Goal: Task Accomplishment & Management: Manage account settings

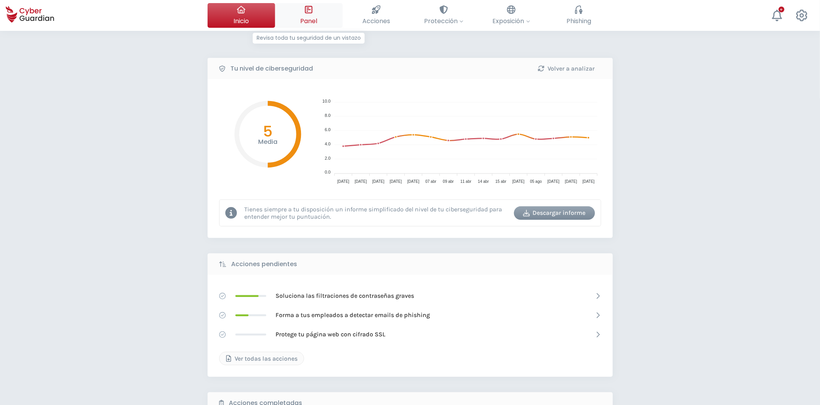
click at [313, 14] on div at bounding box center [309, 9] width 8 height 13
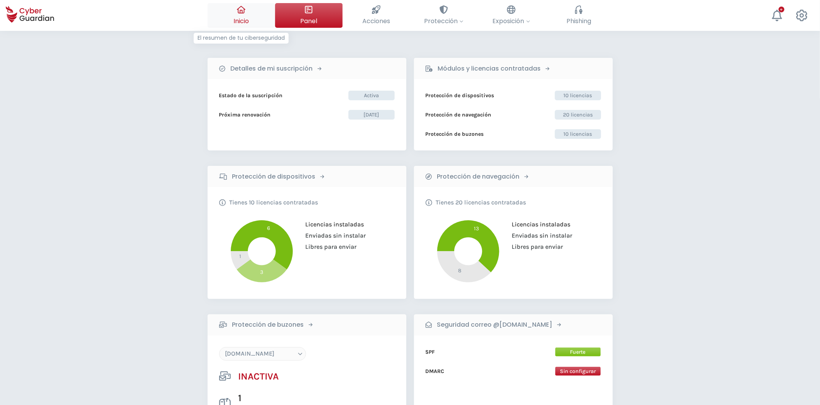
click at [241, 19] on span "Inicio" at bounding box center [241, 21] width 15 height 10
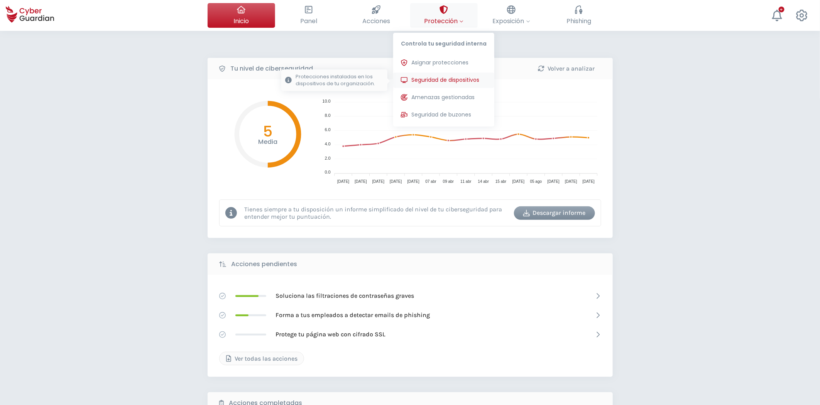
click at [439, 81] on span "Seguridad de dispositivos" at bounding box center [445, 80] width 68 height 8
